Goal: Transaction & Acquisition: Purchase product/service

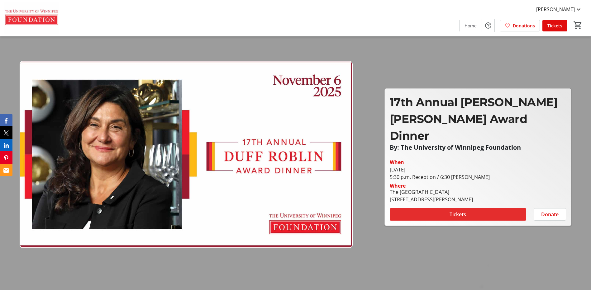
click at [458, 211] on span "Tickets" at bounding box center [457, 214] width 17 height 7
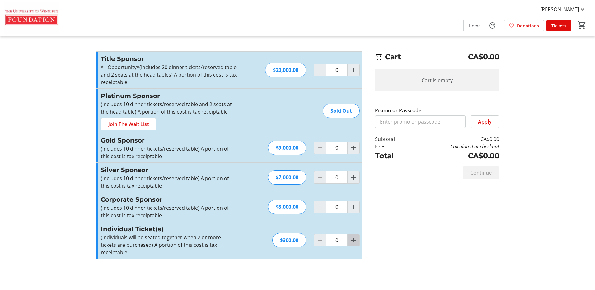
click at [354, 237] on mat-icon "Increment by one" at bounding box center [353, 240] width 7 height 7
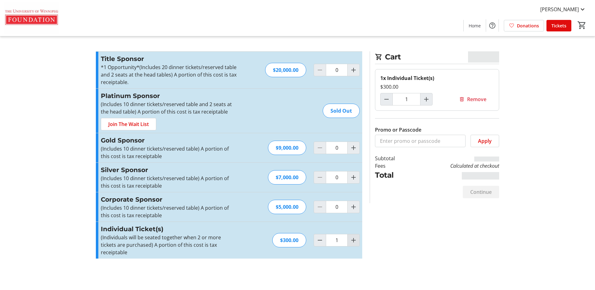
click at [354, 237] on mat-icon "Increment by one" at bounding box center [353, 240] width 7 height 7
type input "2"
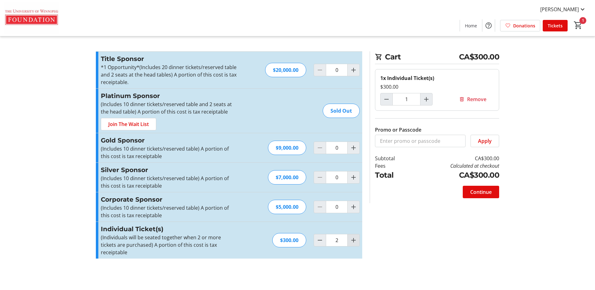
type input "2"
click at [354, 237] on mat-icon "Increment by one" at bounding box center [353, 240] width 7 height 7
type input "4"
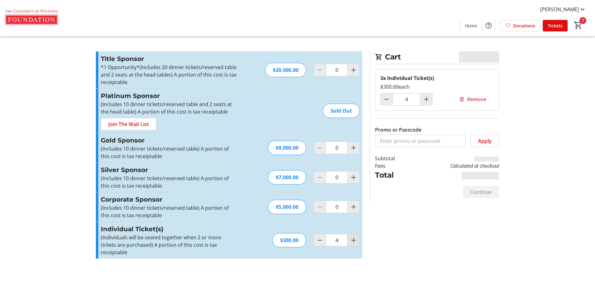
click at [354, 237] on mat-icon "Increment by one" at bounding box center [353, 240] width 7 height 7
type input "5"
click at [476, 189] on span "Continue" at bounding box center [481, 191] width 21 height 7
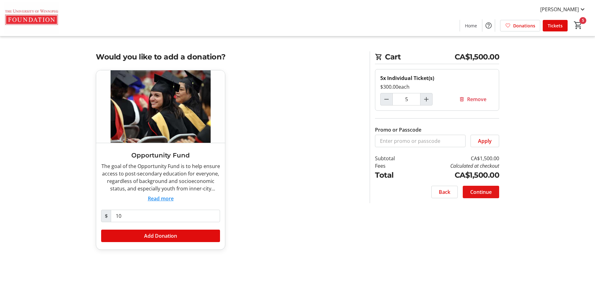
click at [476, 189] on span "Continue" at bounding box center [481, 191] width 21 height 7
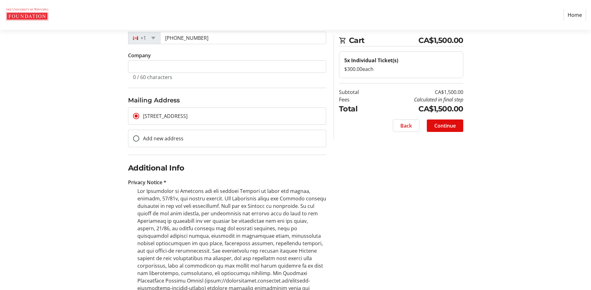
scroll to position [249, 0]
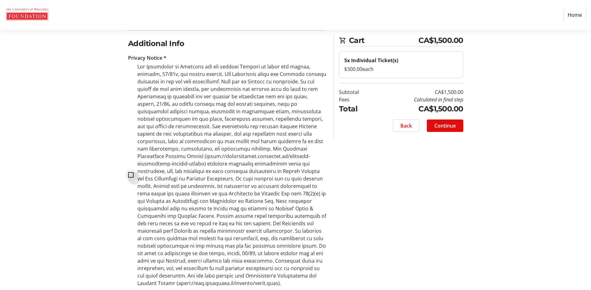
click at [126, 169] on div at bounding box center [130, 175] width 15 height 15
checkbox input "true"
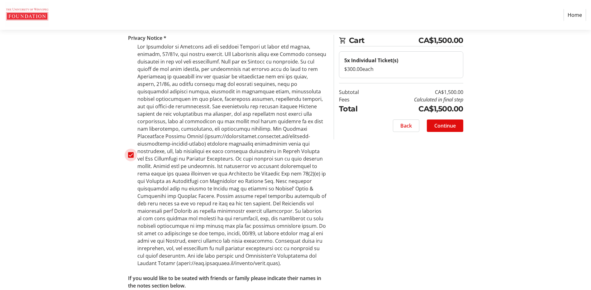
scroll to position [290, 0]
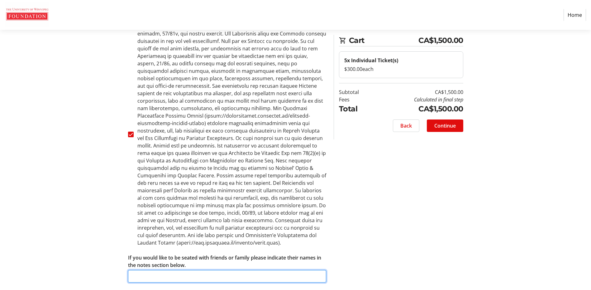
click at [164, 270] on input "If you would like to be seated with friends or family please indicate their nam…" at bounding box center [227, 276] width 198 height 12
type input "E"
type input "All 5 seats should be together at a table."
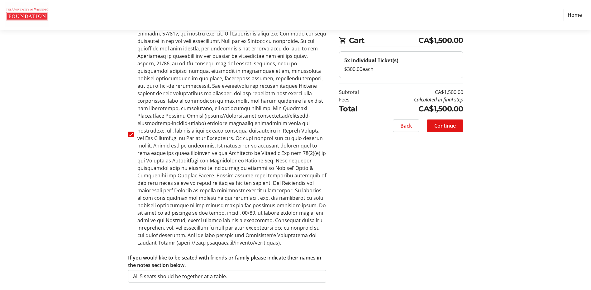
click at [449, 128] on span "Continue" at bounding box center [444, 125] width 21 height 7
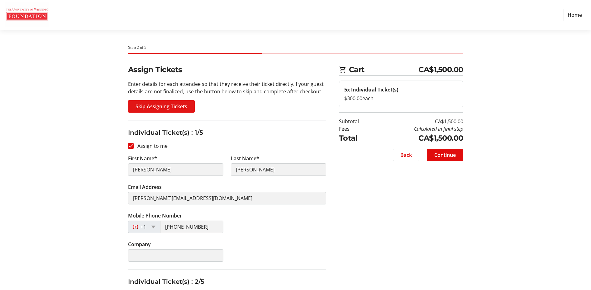
click at [172, 105] on span "Skip Assigning Tickets" at bounding box center [161, 106] width 52 height 7
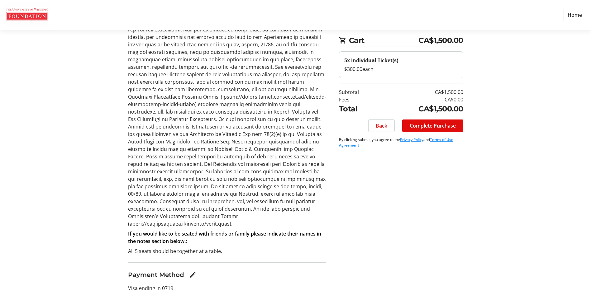
scroll to position [152, 0]
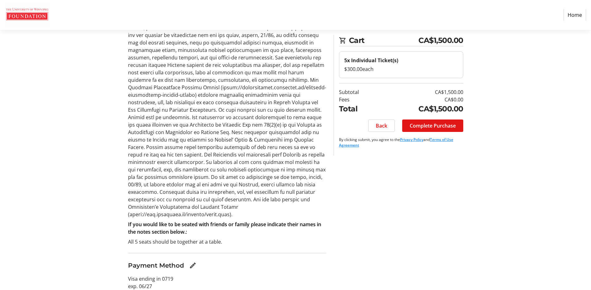
click at [439, 125] on span "Complete Purchase" at bounding box center [432, 125] width 46 height 7
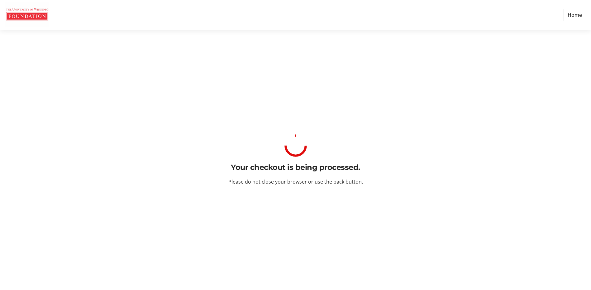
scroll to position [0, 0]
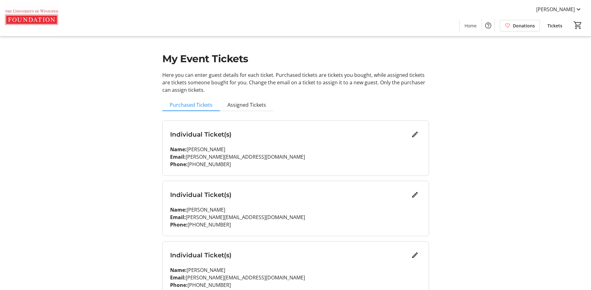
click at [557, 26] on span "Tickets" at bounding box center [554, 25] width 15 height 7
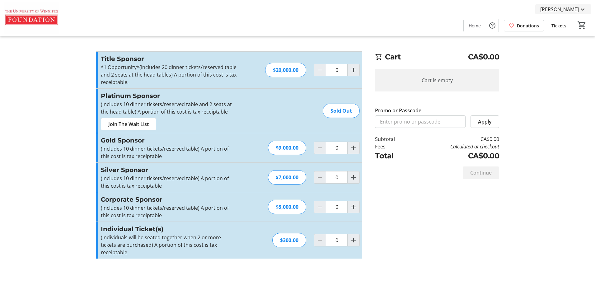
click at [582, 9] on mat-icon at bounding box center [582, 9] width 7 height 7
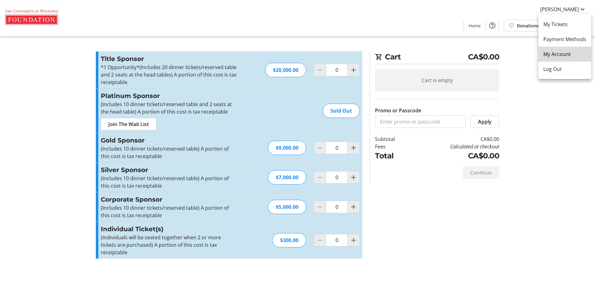
click at [569, 48] on link "My Account" at bounding box center [565, 54] width 53 height 15
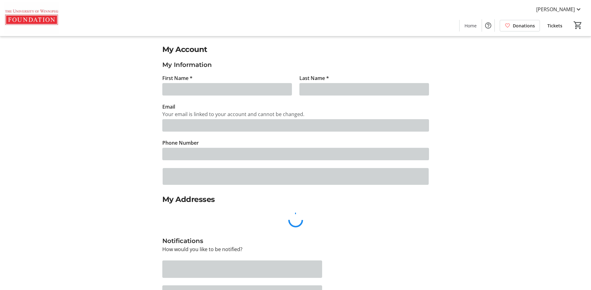
type input "[PERSON_NAME]"
type input "[PERSON_NAME][EMAIL_ADDRESS][DOMAIN_NAME]"
type input "[PHONE_NUMBER]"
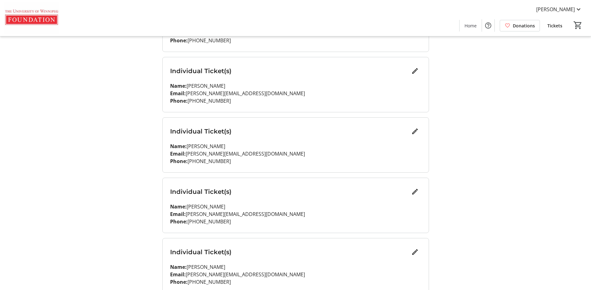
scroll to position [454, 0]
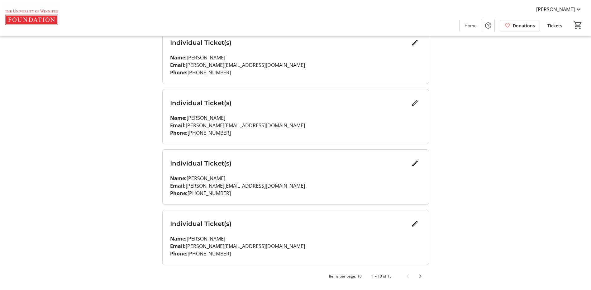
click at [558, 24] on span "Tickets" at bounding box center [554, 25] width 15 height 7
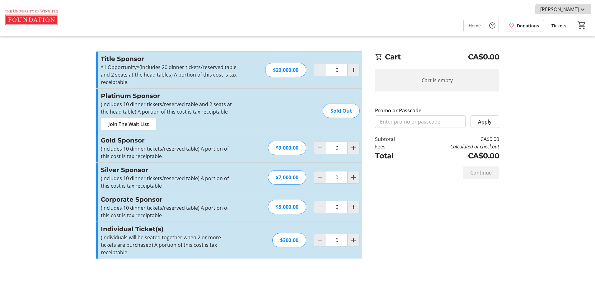
click at [582, 11] on mat-icon at bounding box center [582, 9] width 7 height 7
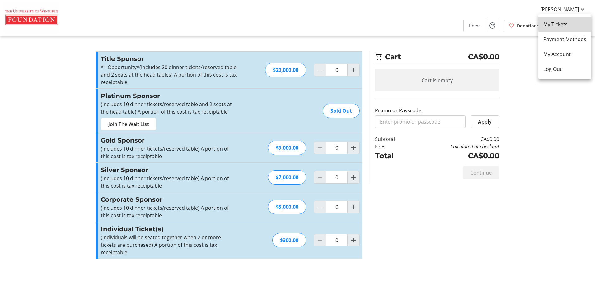
click at [572, 23] on span "My Tickets" at bounding box center [565, 24] width 43 height 7
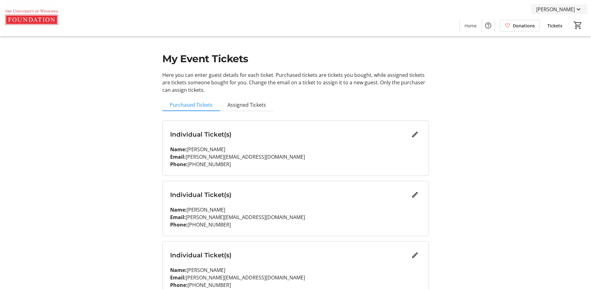
click at [565, 7] on span "[PERSON_NAME]" at bounding box center [555, 9] width 39 height 7
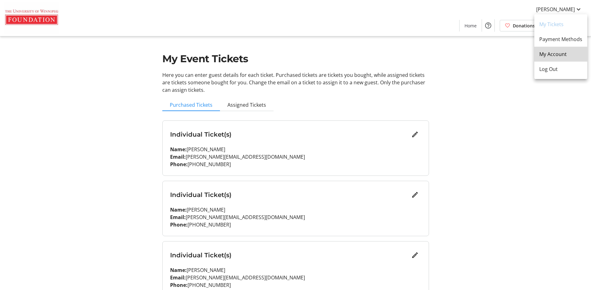
click at [563, 50] on link "My Account" at bounding box center [560, 54] width 53 height 15
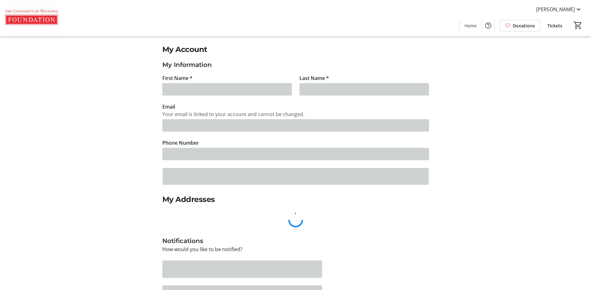
type input "[PERSON_NAME]"
type input "[PERSON_NAME][EMAIL_ADDRESS][DOMAIN_NAME]"
type input "[PHONE_NUMBER]"
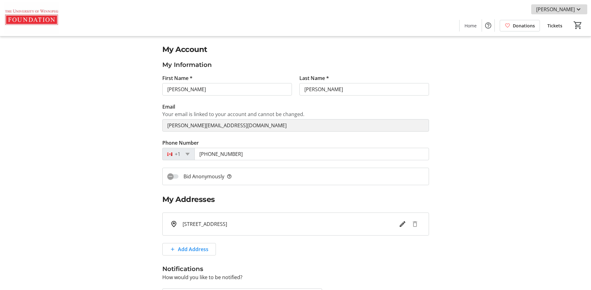
click at [579, 12] on mat-icon at bounding box center [578, 9] width 7 height 7
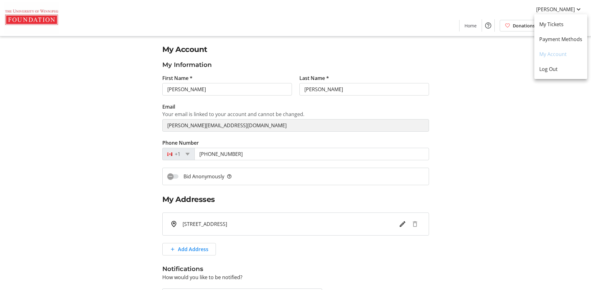
click at [518, 121] on div at bounding box center [295, 145] width 591 height 290
